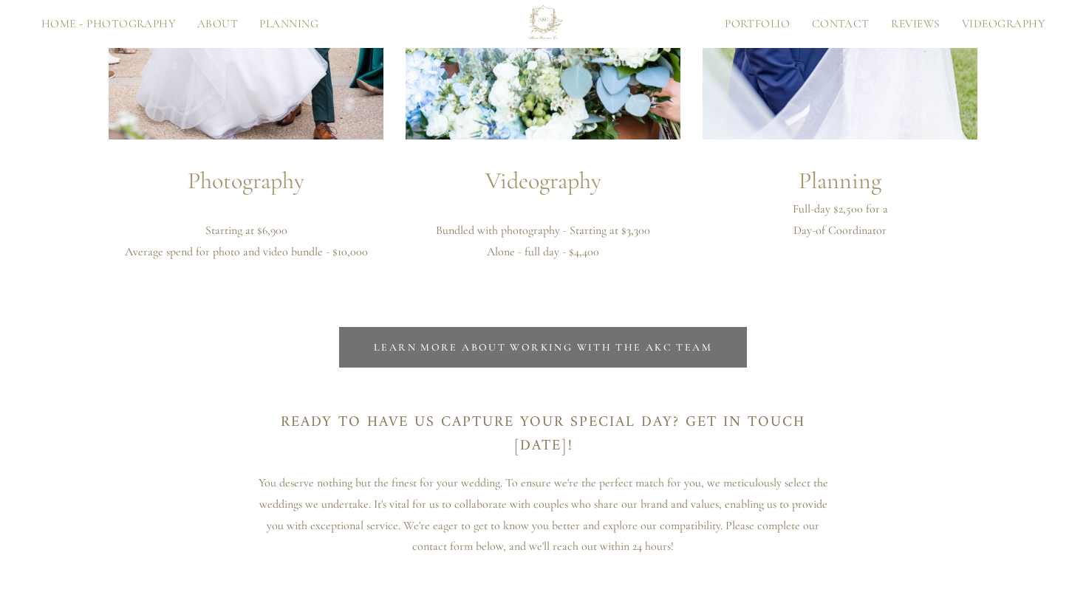
scroll to position [3697, 0]
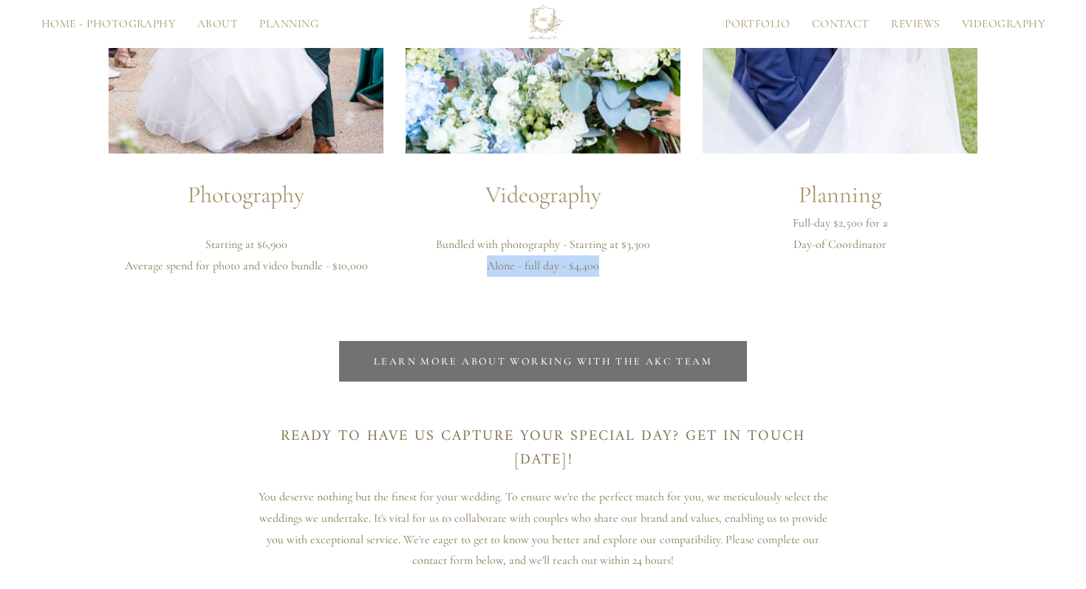
drag, startPoint x: 476, startPoint y: 262, endPoint x: 615, endPoint y: 276, distance: 139.6
click at [615, 276] on p "Alone - full day - $4,400" at bounding box center [543, 266] width 275 height 21
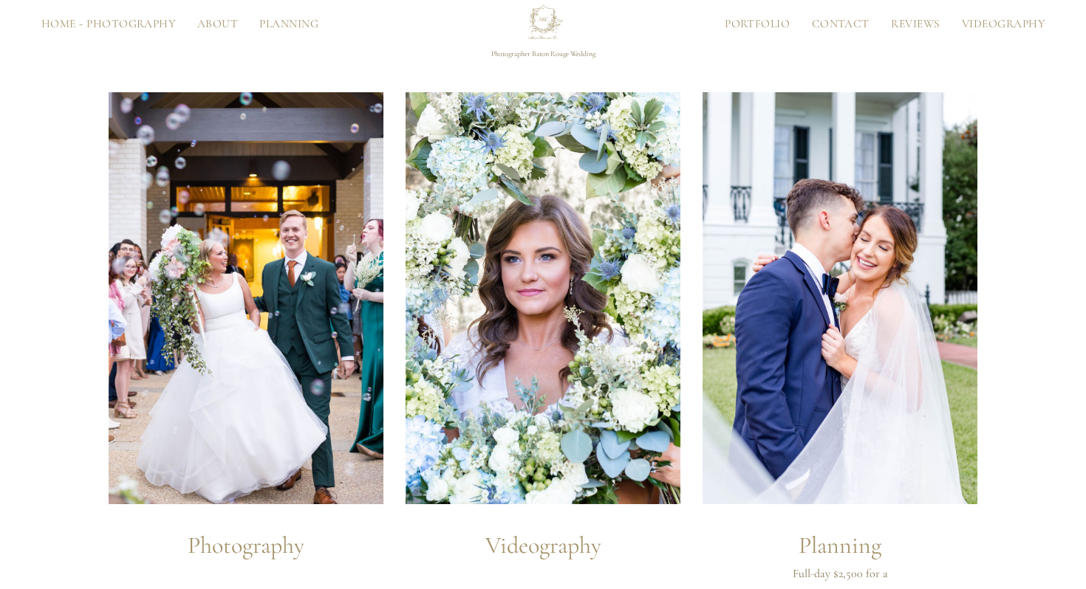
scroll to position [3352, 0]
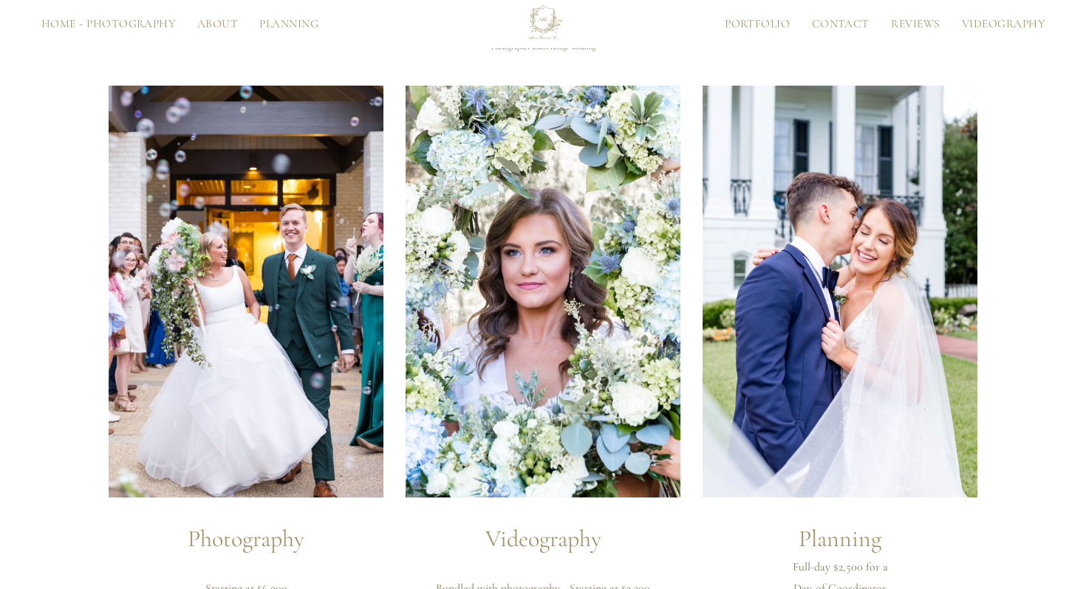
click at [535, 273] on img at bounding box center [543, 292] width 275 height 412
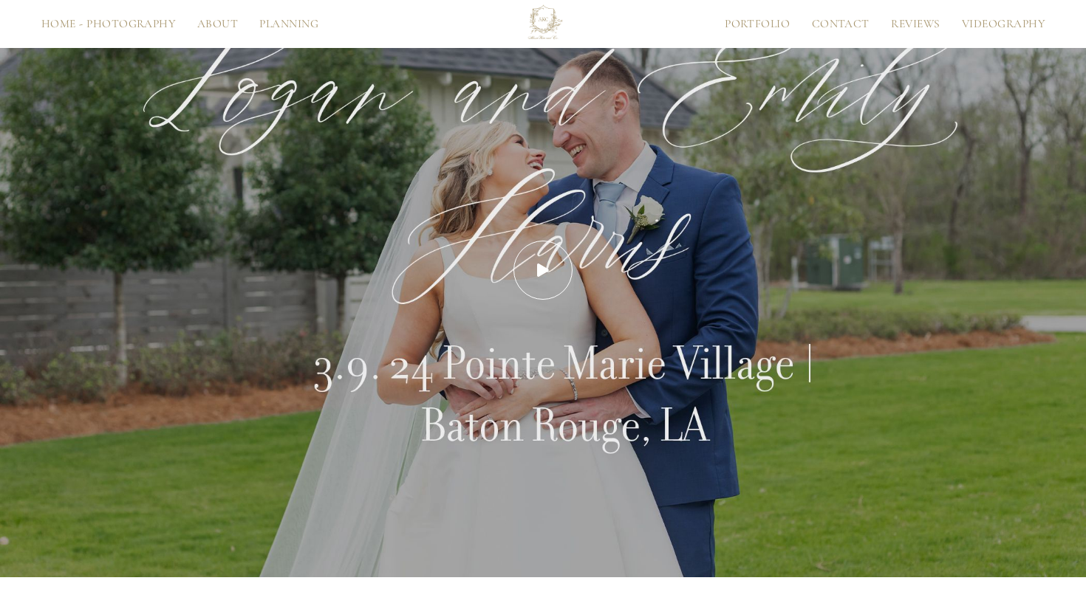
scroll to position [833, 0]
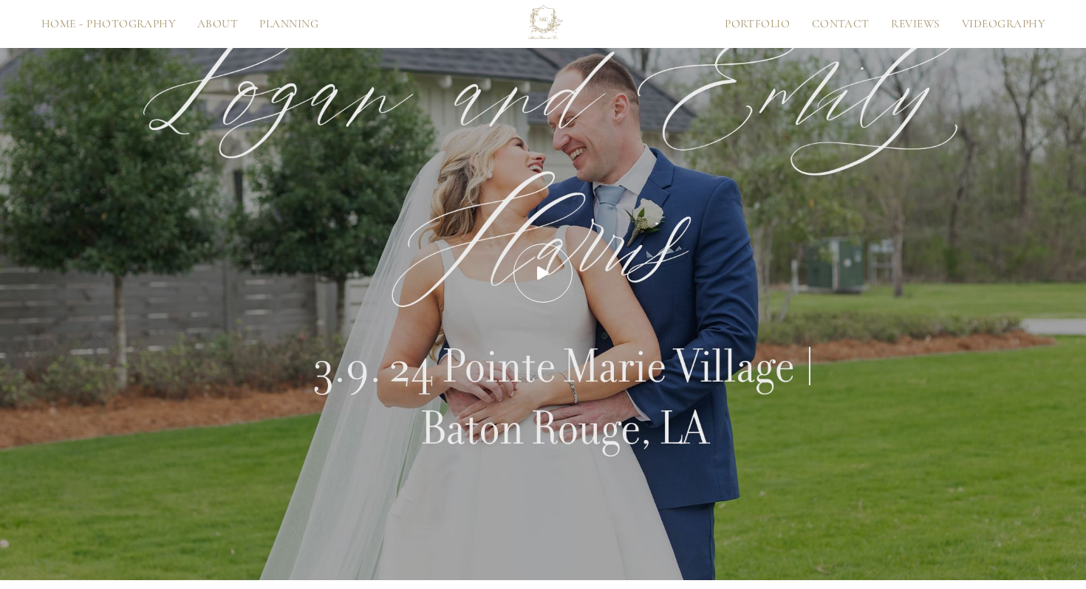
click at [539, 288] on span at bounding box center [542, 273] width 59 height 59
